Goal: Task Accomplishment & Management: Use online tool/utility

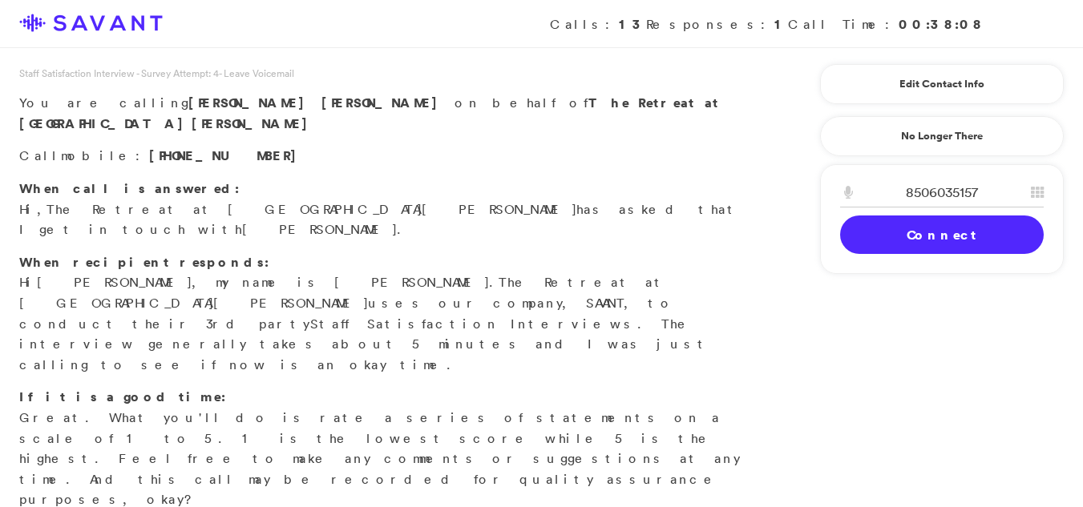
click at [902, 248] on link "Connect" at bounding box center [942, 235] width 204 height 38
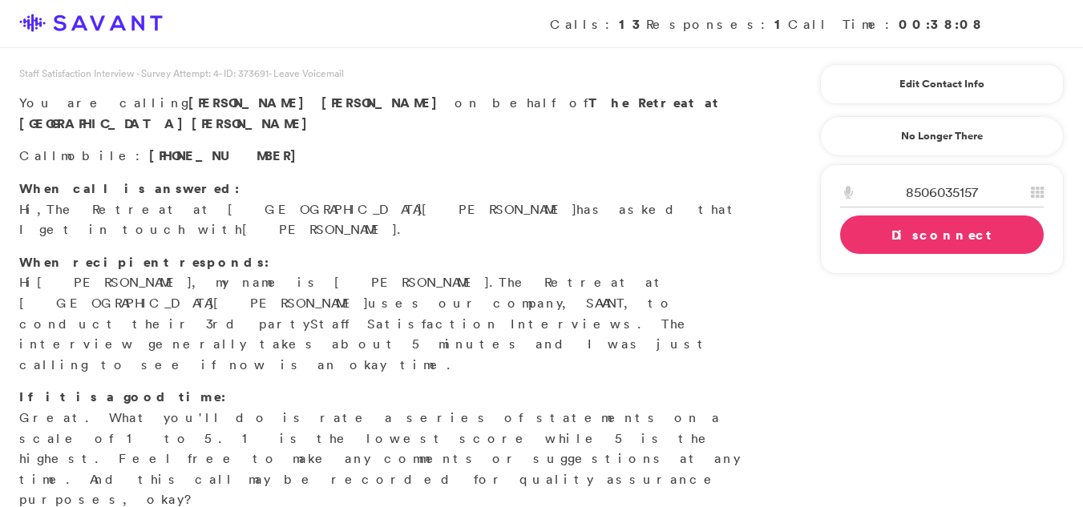
click at [892, 248] on link "Disconnect" at bounding box center [942, 235] width 204 height 38
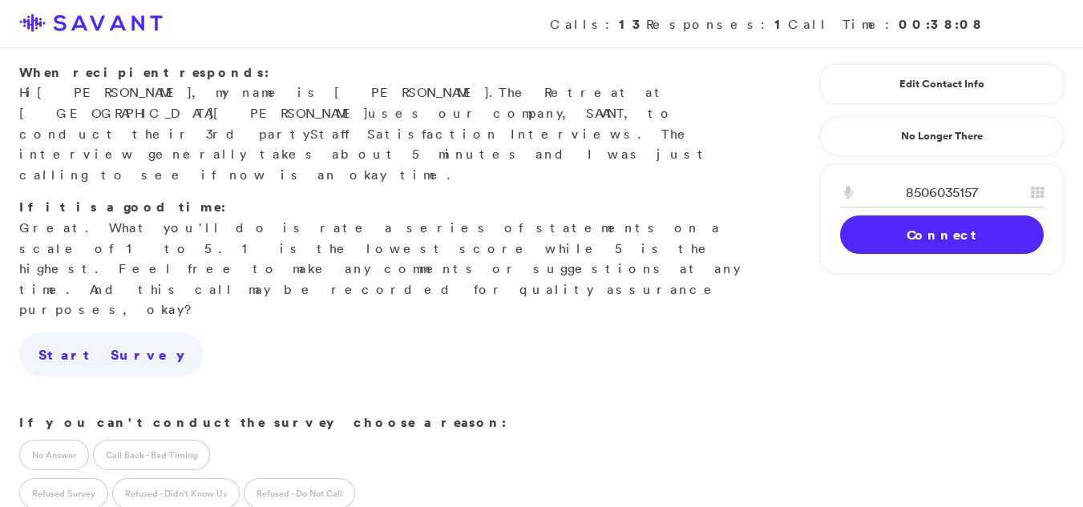
scroll to position [367, 0]
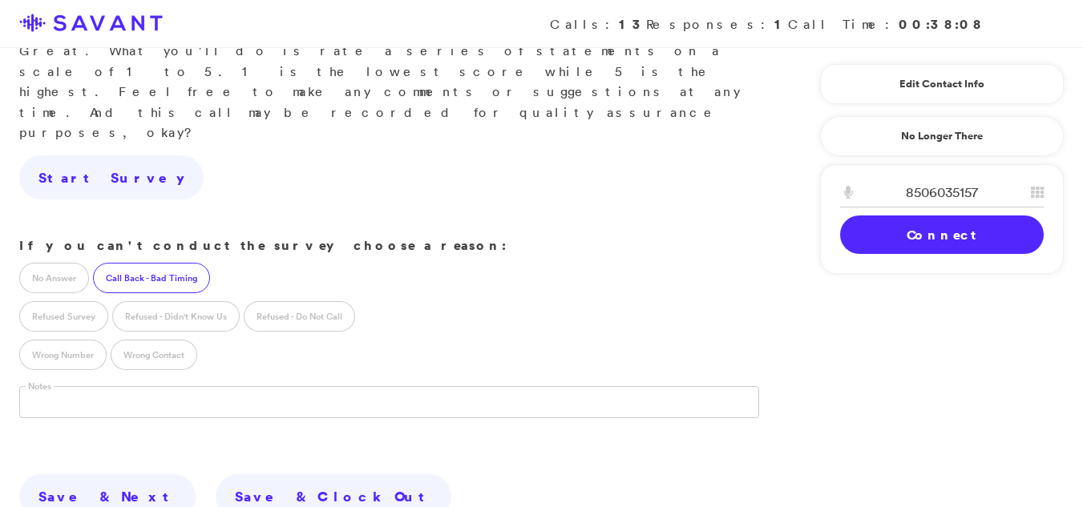
click at [153, 263] on label "Call Back - Bad Timing" at bounding box center [151, 278] width 117 height 30
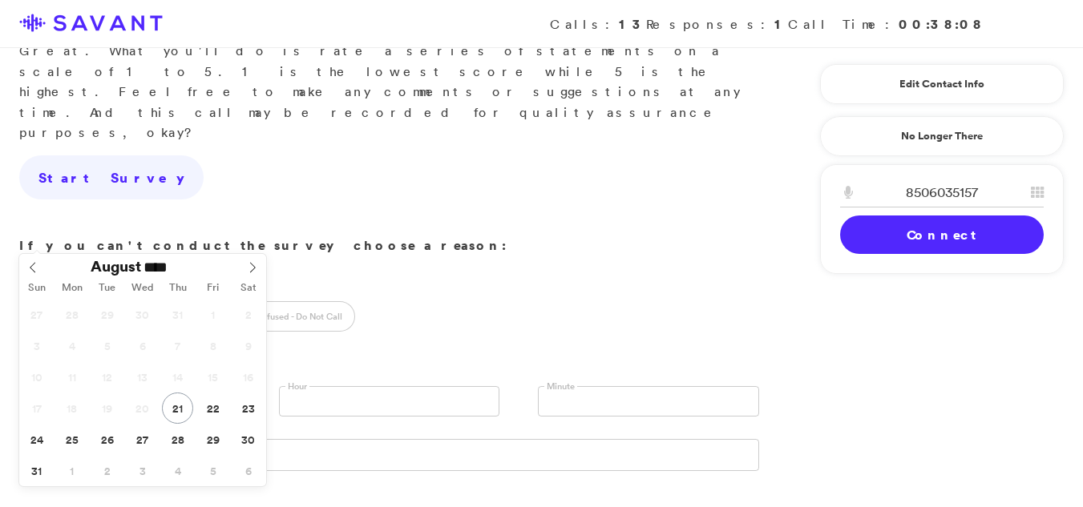
click at [84, 386] on input "text" at bounding box center [129, 401] width 221 height 30
type input "**********"
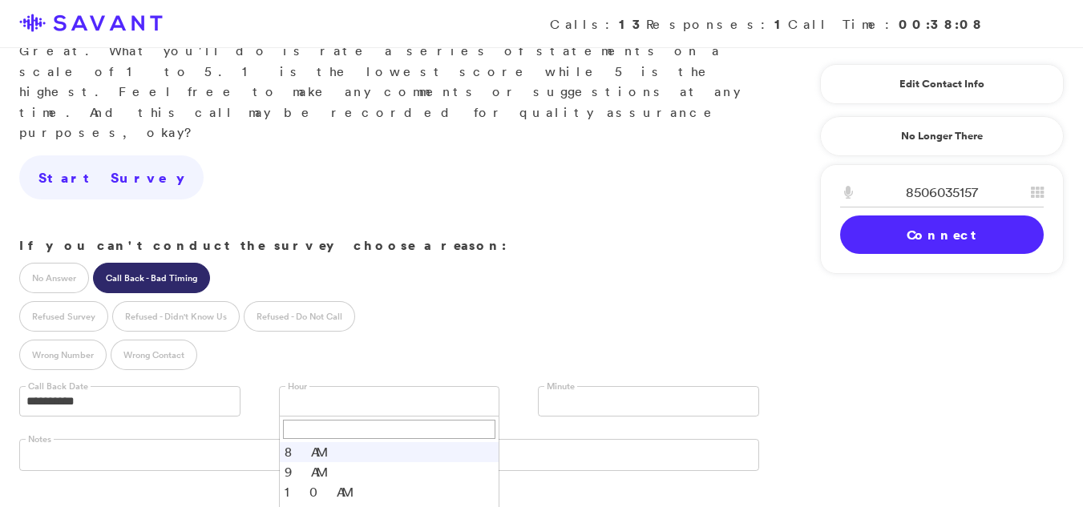
click at [344, 386] on link at bounding box center [389, 401] width 221 height 30
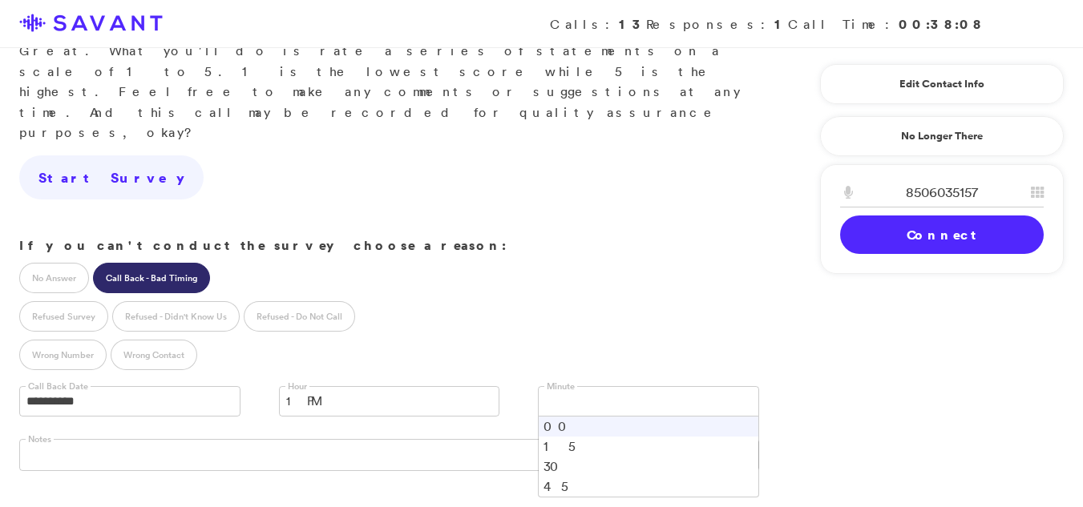
click at [584, 386] on link at bounding box center [648, 401] width 221 height 30
click at [568, 417] on li "00" at bounding box center [649, 427] width 220 height 20
click at [928, 234] on link "Connect" at bounding box center [942, 235] width 204 height 38
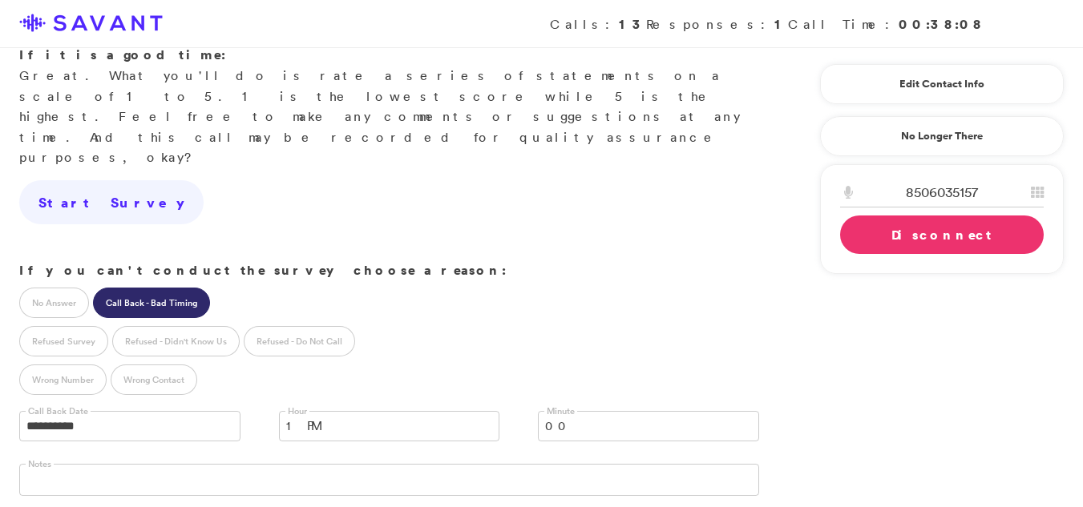
scroll to position [341, 0]
click at [85, 289] on label "No Answer" at bounding box center [54, 304] width 70 height 30
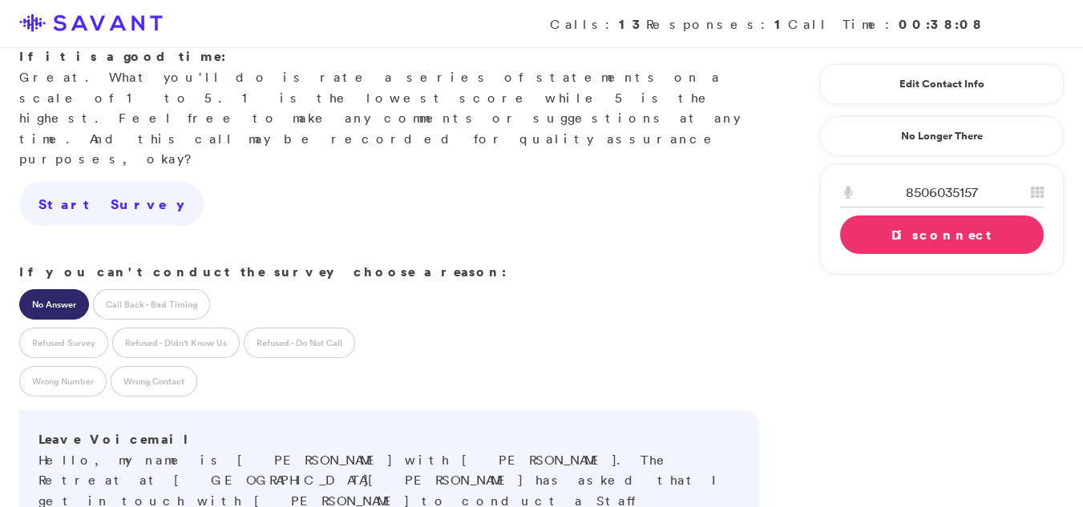
click at [961, 232] on link "Disconnect" at bounding box center [942, 235] width 204 height 38
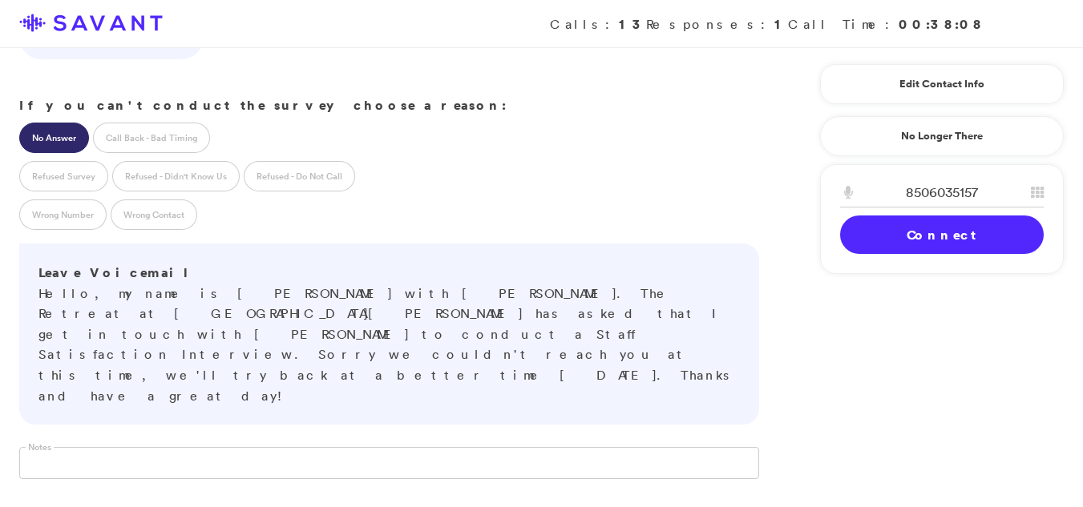
scroll to position [521, 0]
